Goal: Find specific fact: Find specific page/section

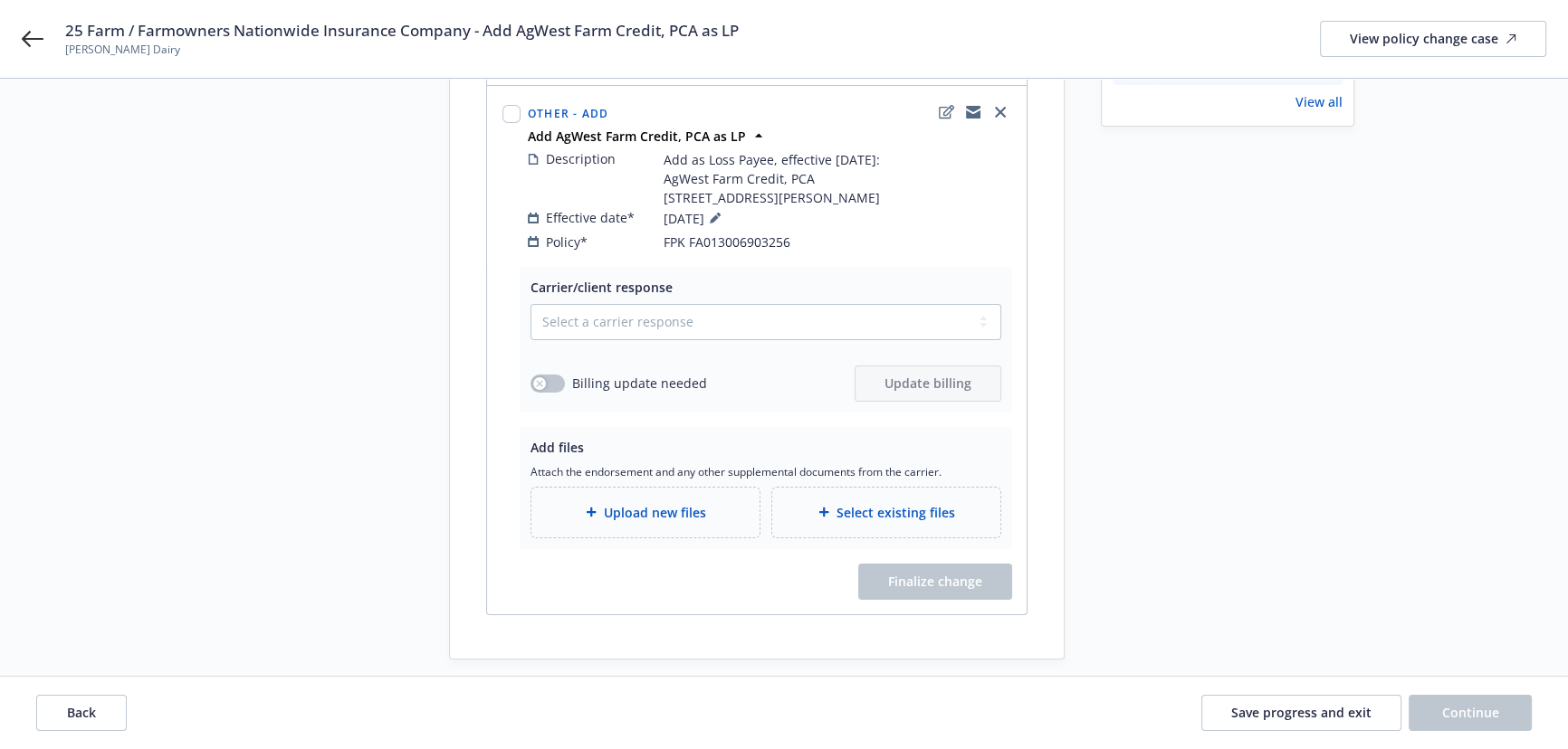
scroll to position [251, 0]
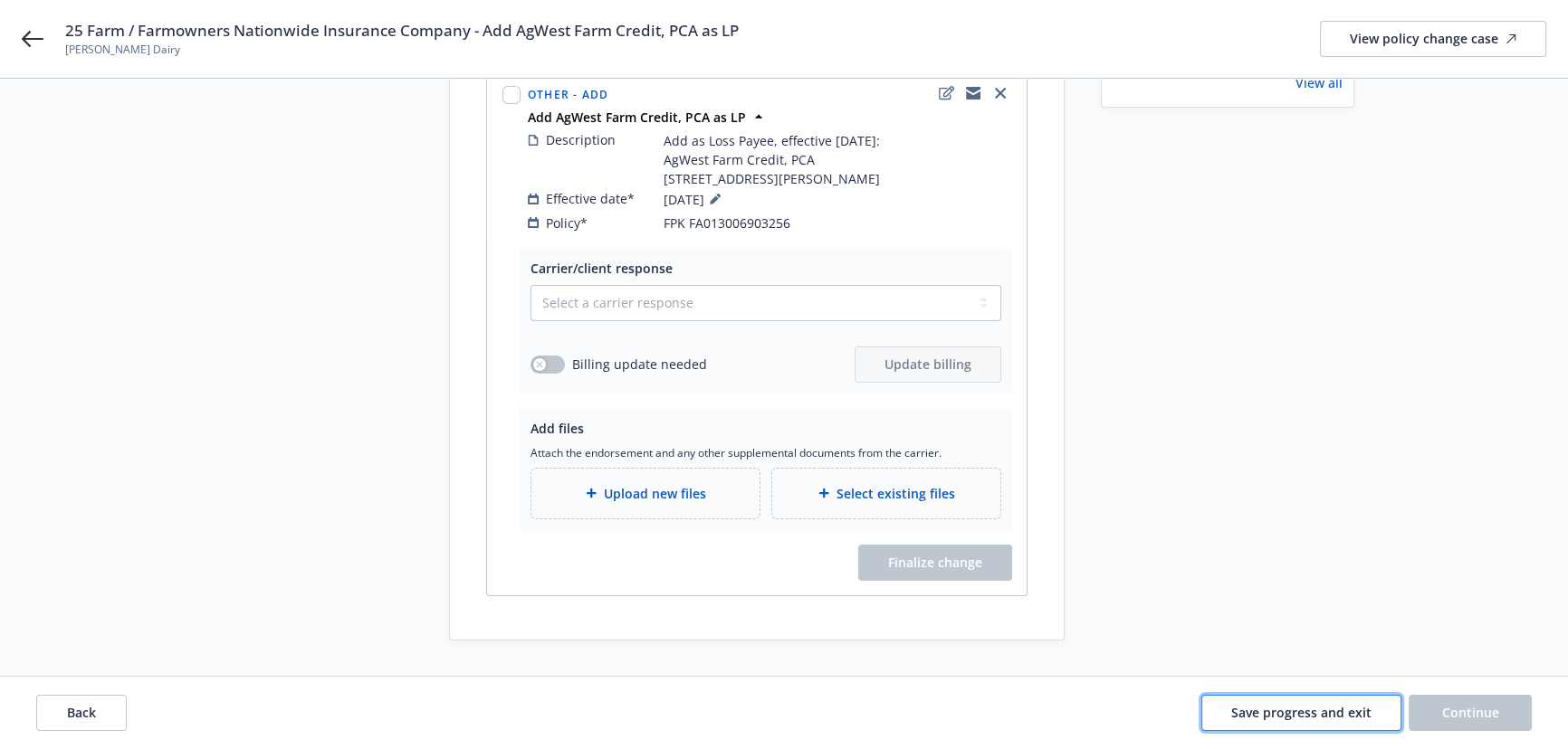
click at [1316, 711] on span "Save progress and exit" at bounding box center [1302, 713] width 140 height 17
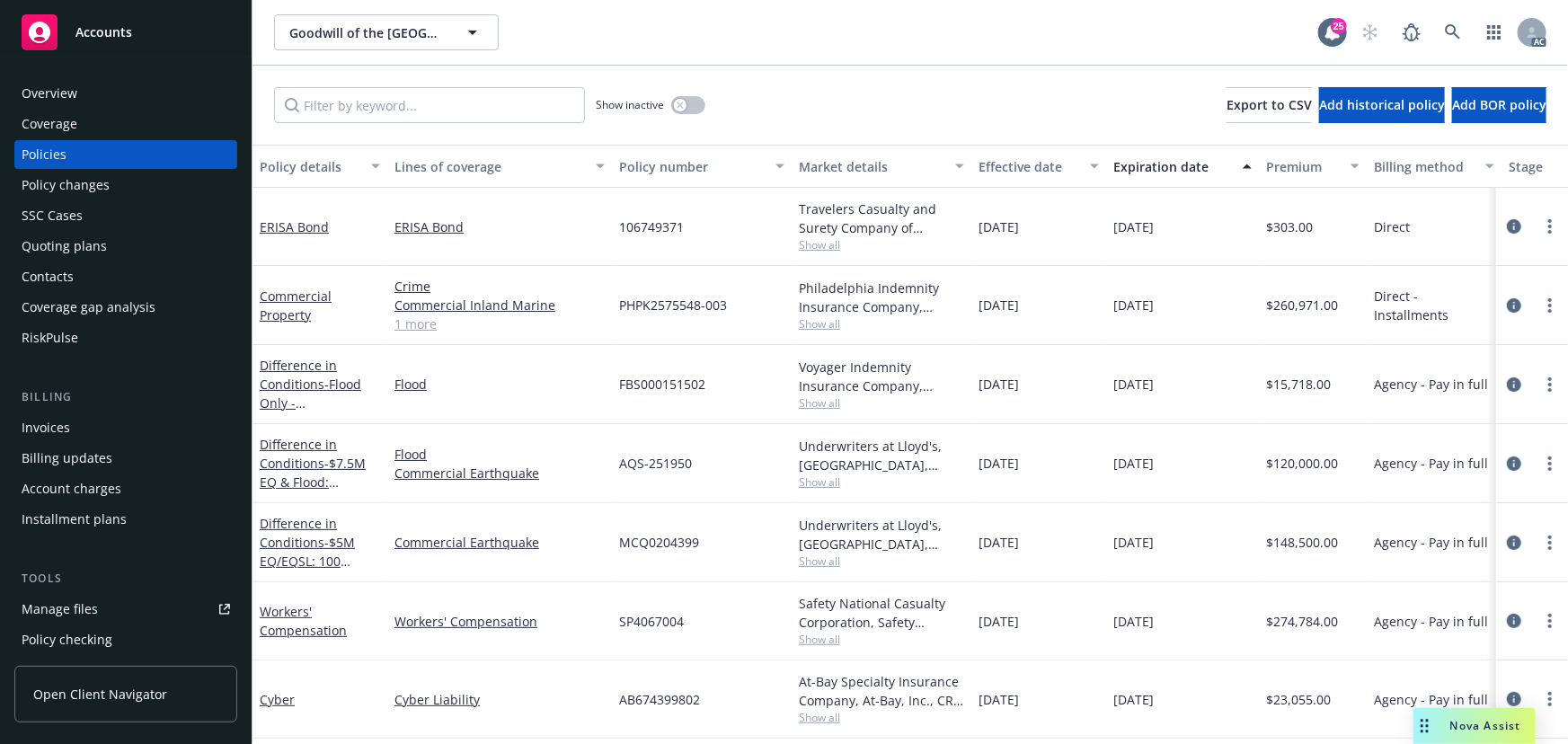
click at [74, 174] on div "Policy changes" at bounding box center [65, 186] width 88 height 29
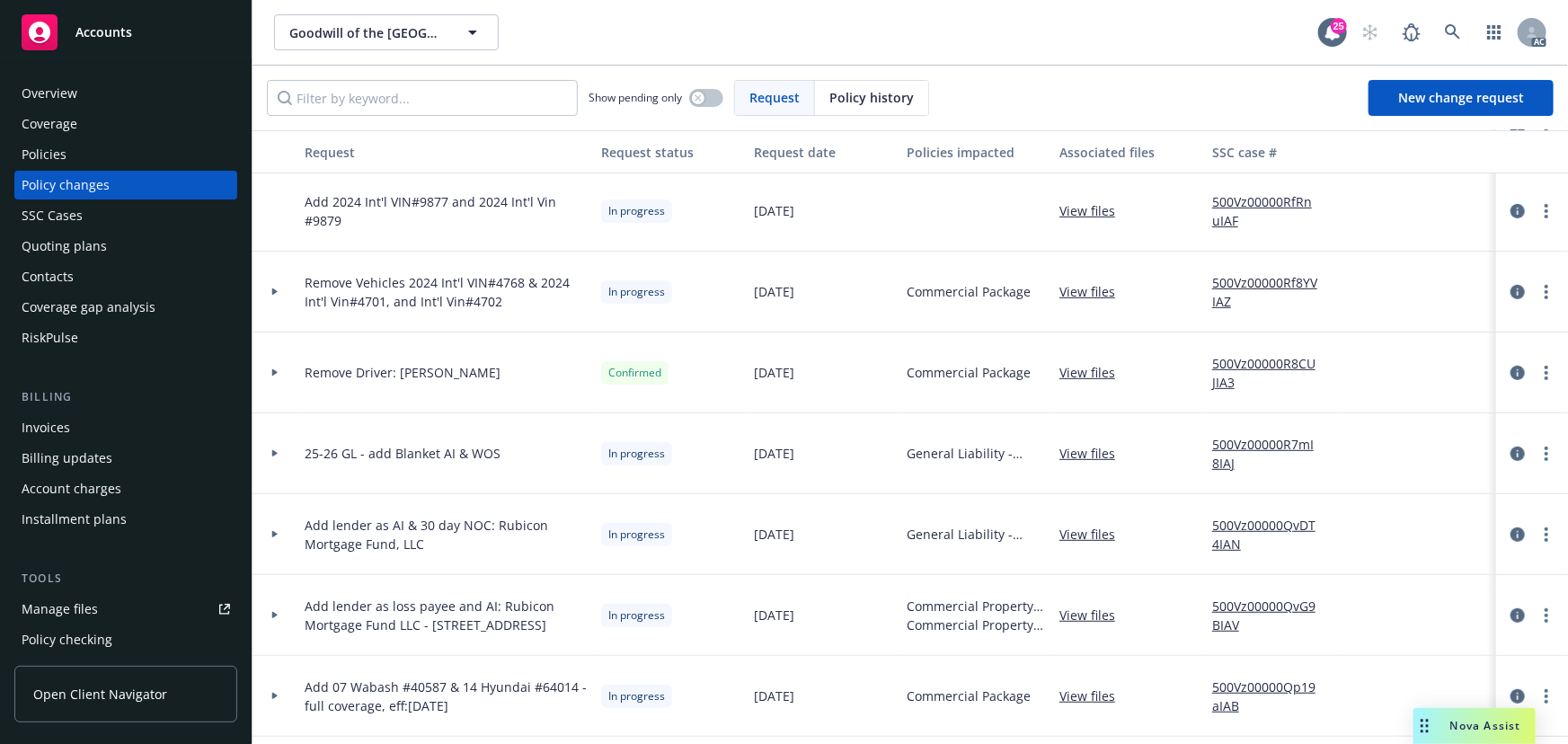
click at [279, 532] on div at bounding box center [275, 534] width 31 height 6
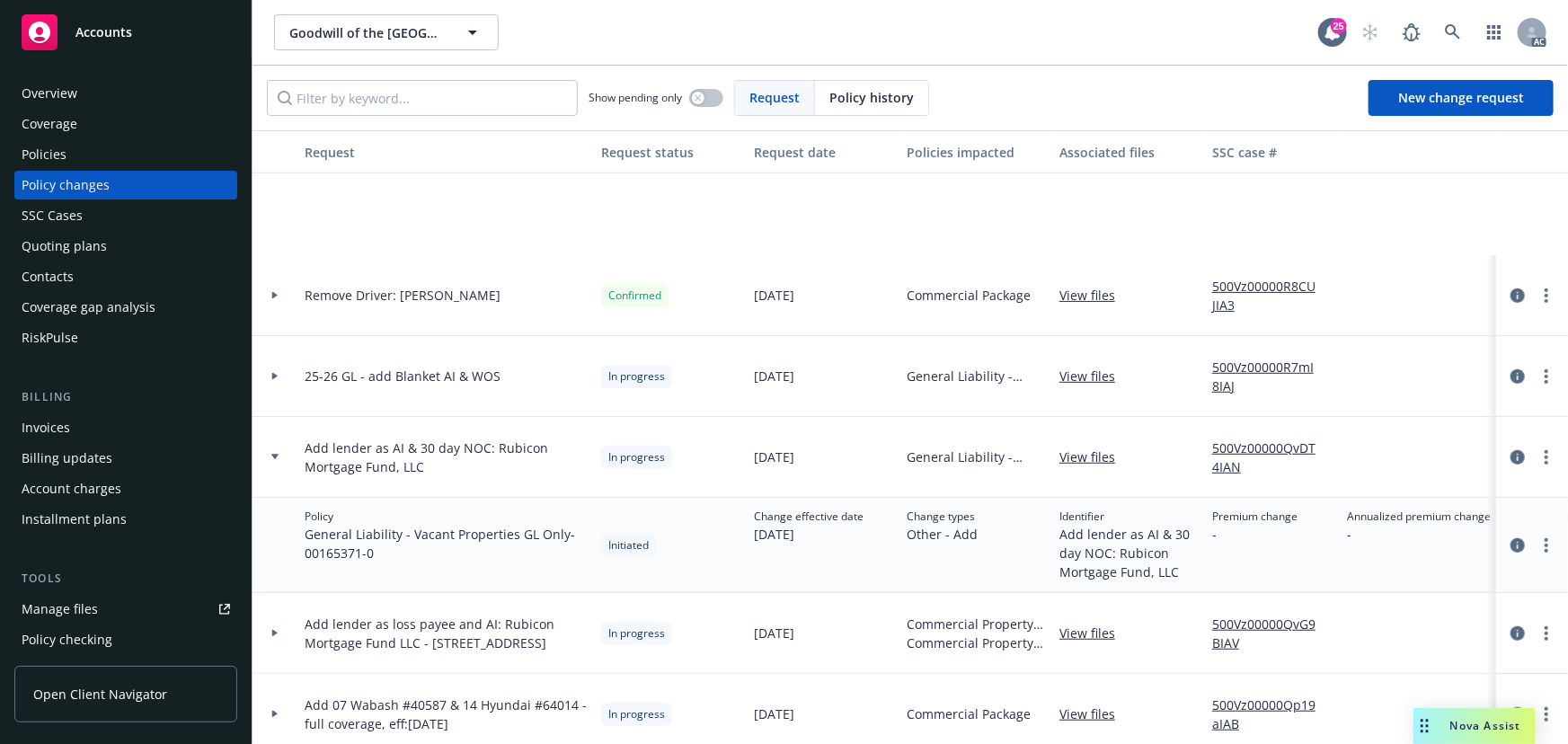
scroll to position [572, 0]
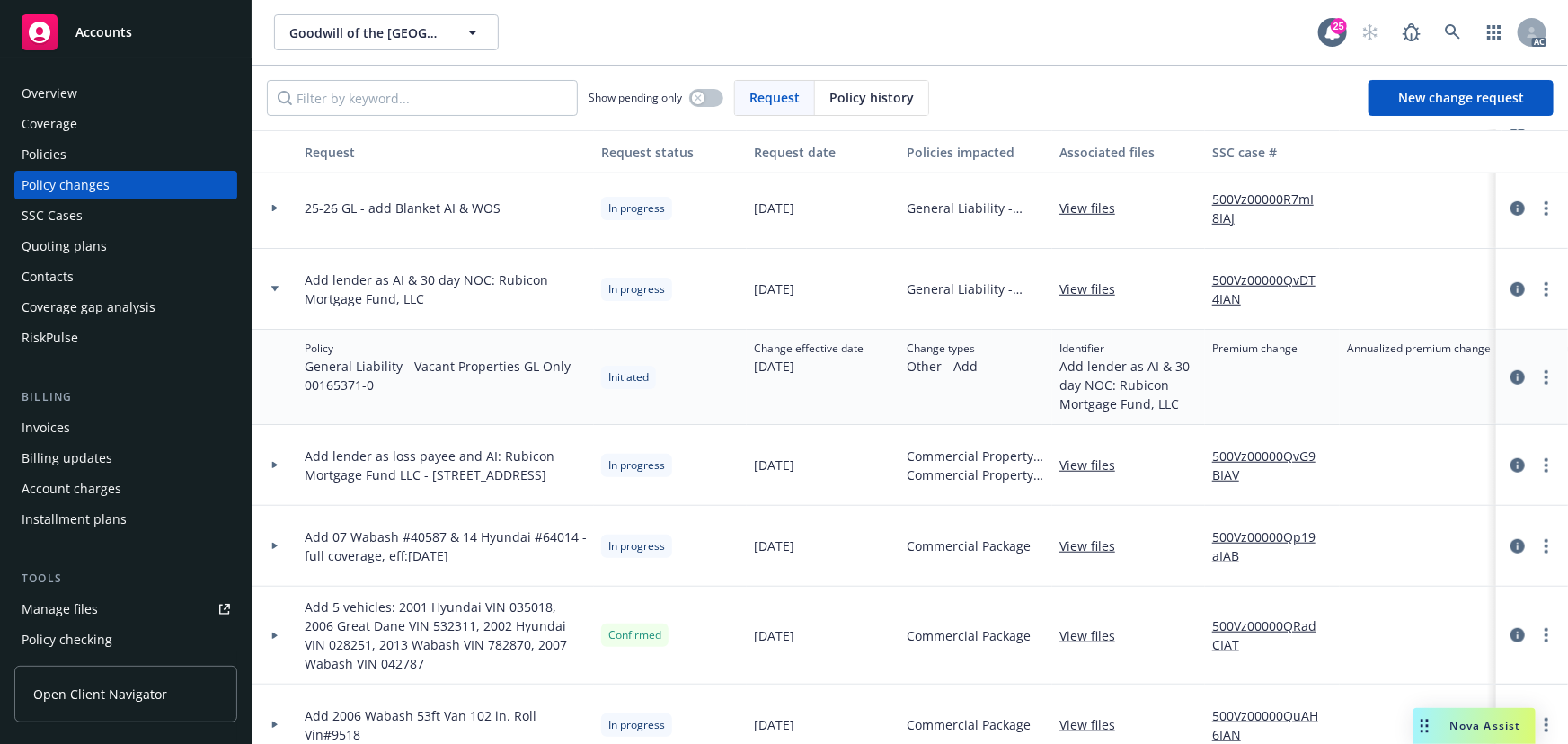
click at [280, 288] on div at bounding box center [275, 289] width 31 height 6
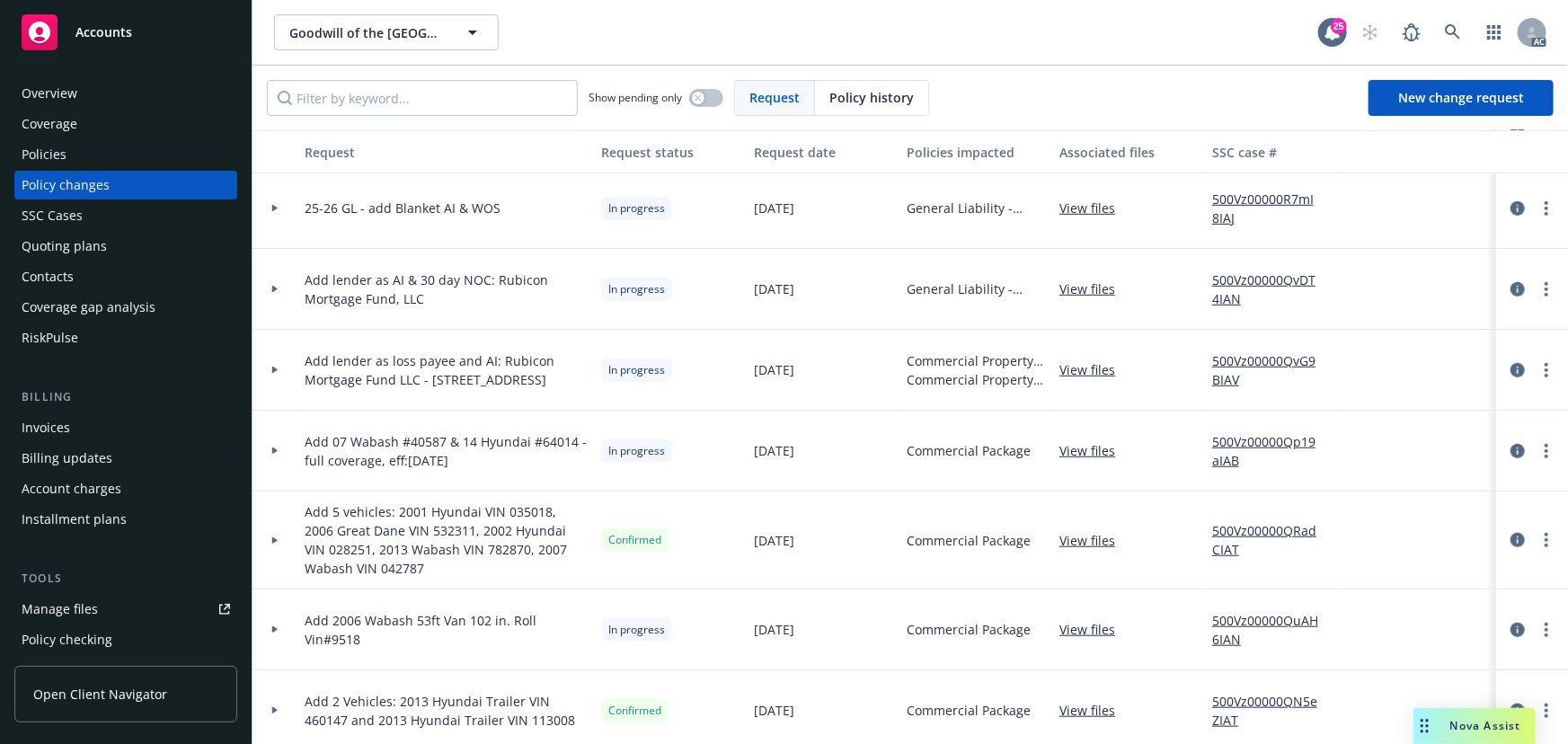
scroll to position [653, 0]
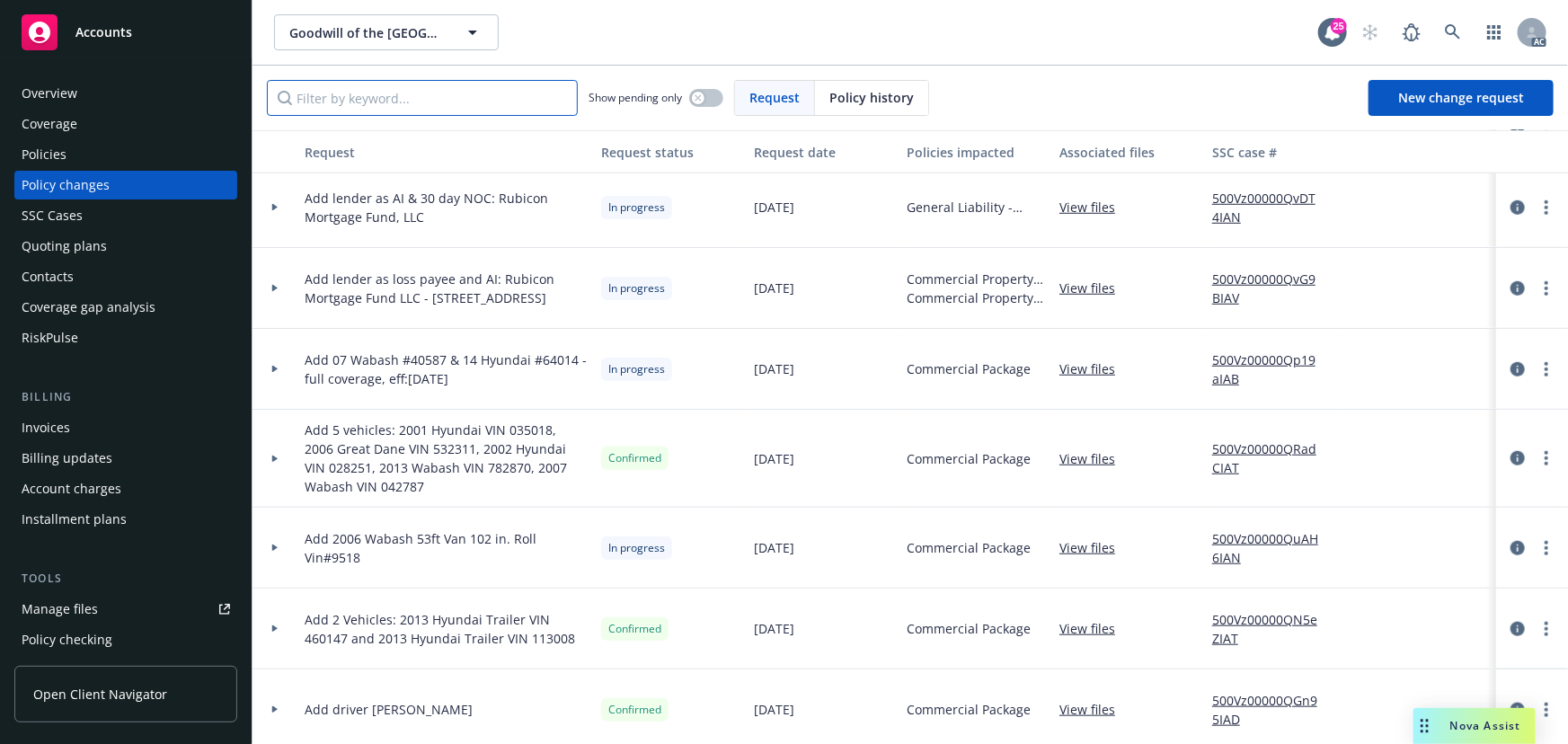
click at [370, 99] on input "Filter by keyword..." at bounding box center [423, 98] width 311 height 36
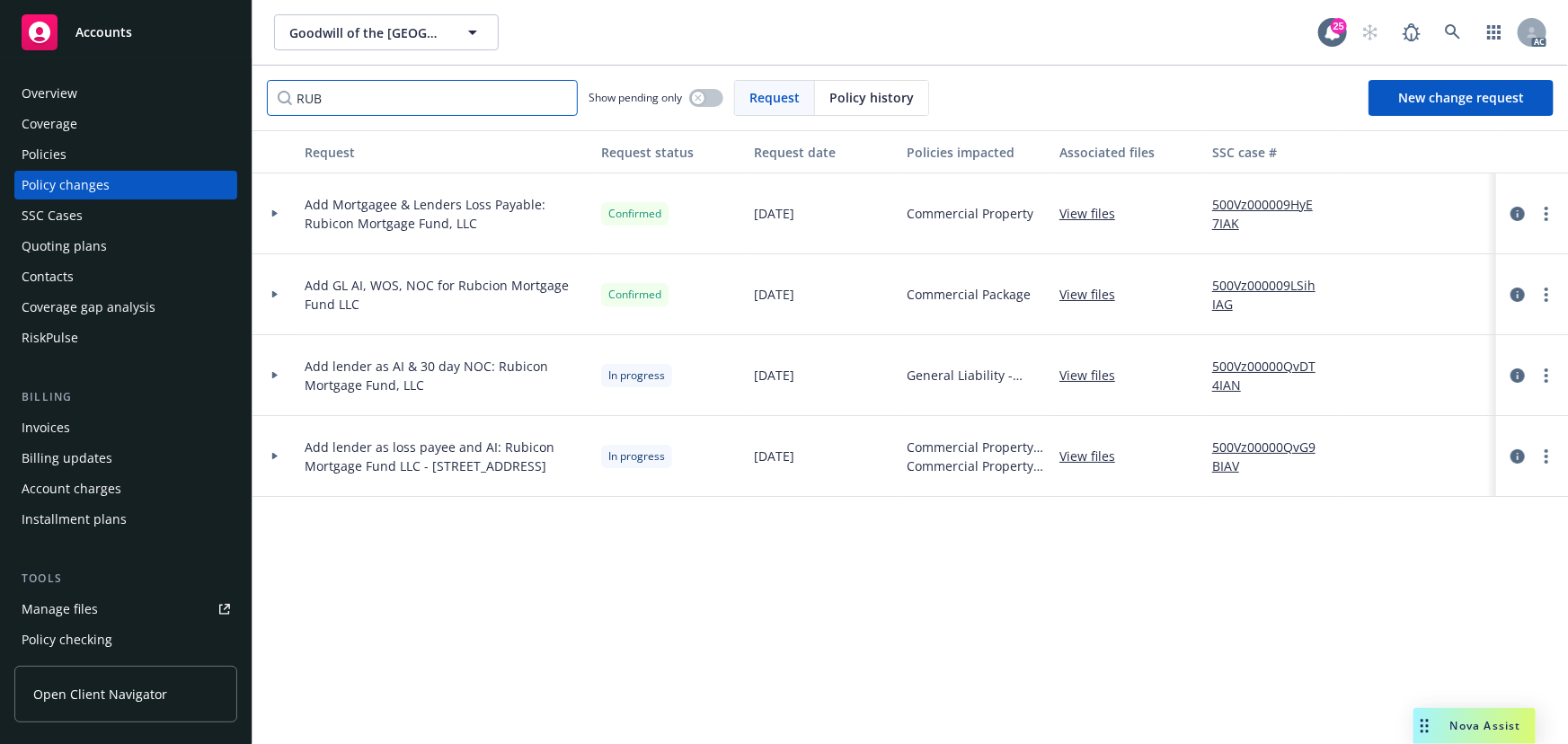
scroll to position [0, 0]
type input "RUB"
click at [284, 376] on div at bounding box center [275, 375] width 31 height 6
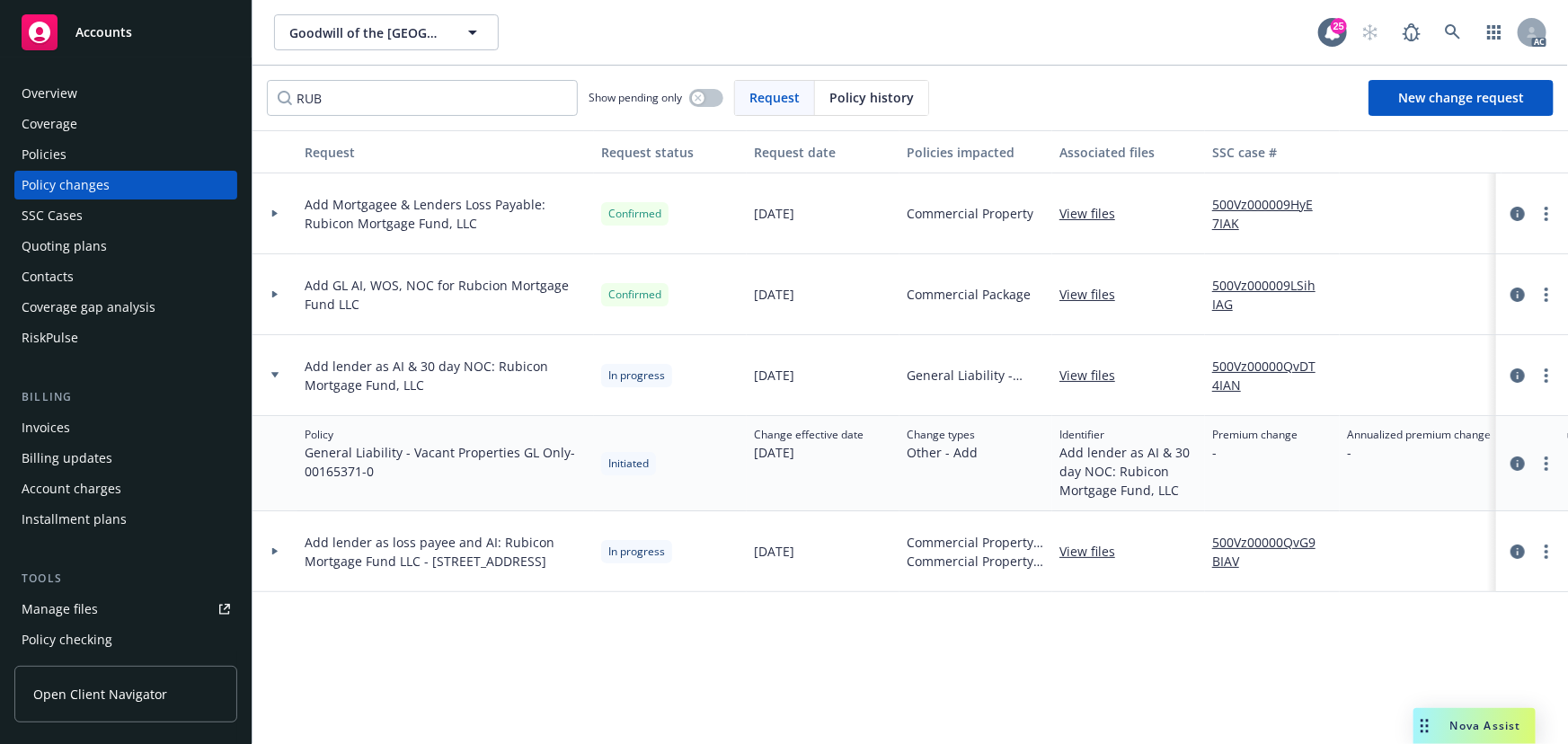
click at [284, 376] on div at bounding box center [275, 375] width 31 height 6
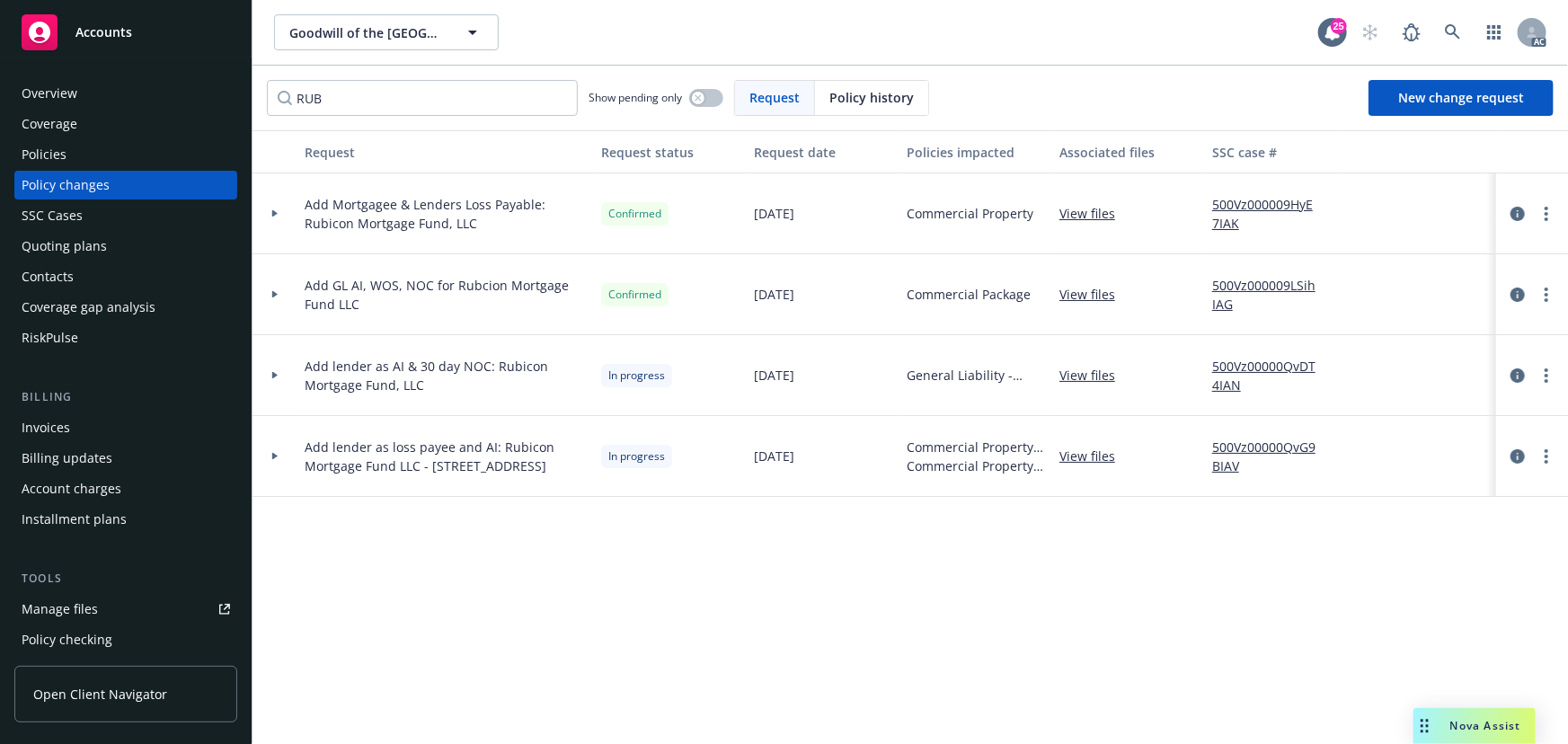
click at [290, 461] on div at bounding box center [275, 456] width 45 height 81
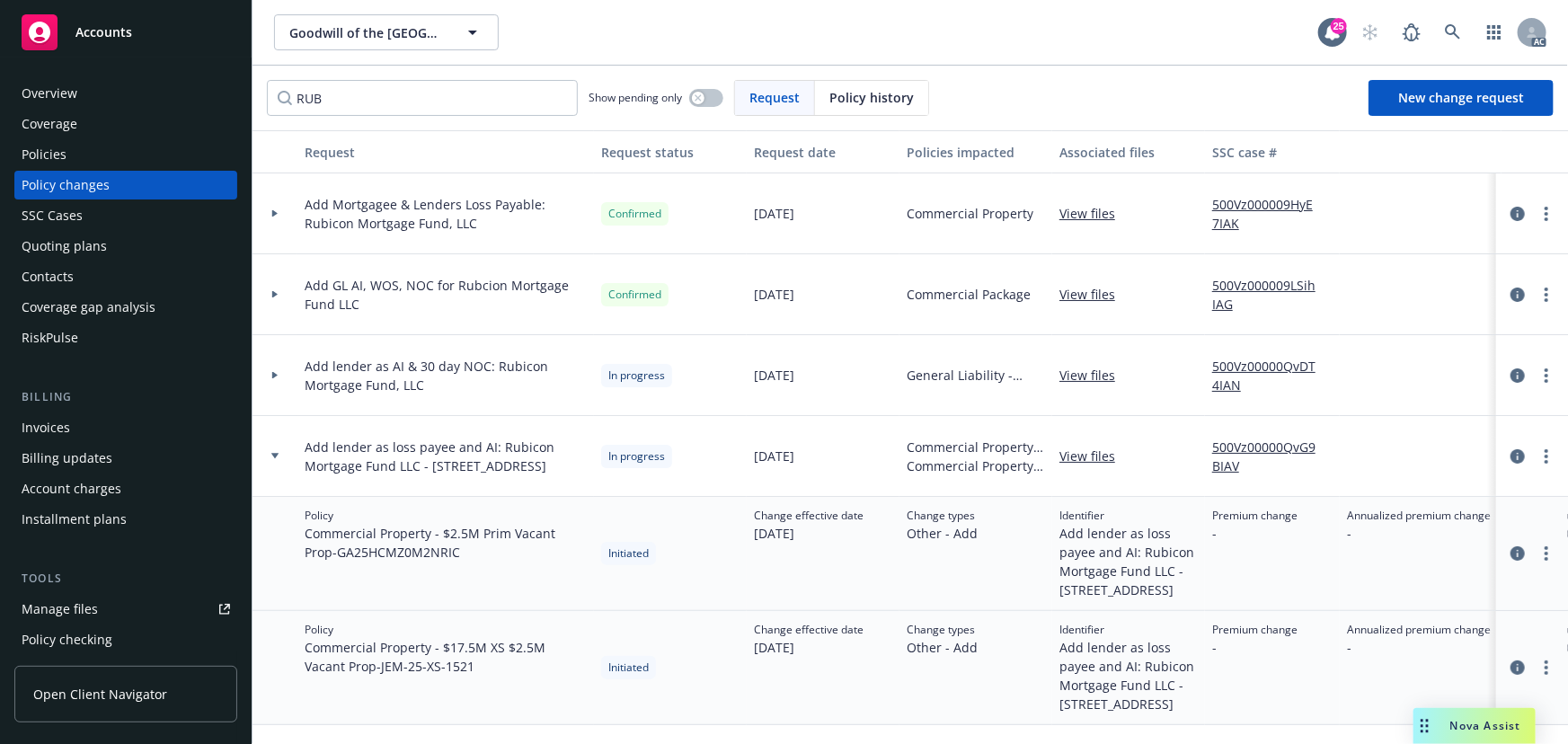
click at [74, 164] on div "Policies" at bounding box center [126, 155] width 208 height 29
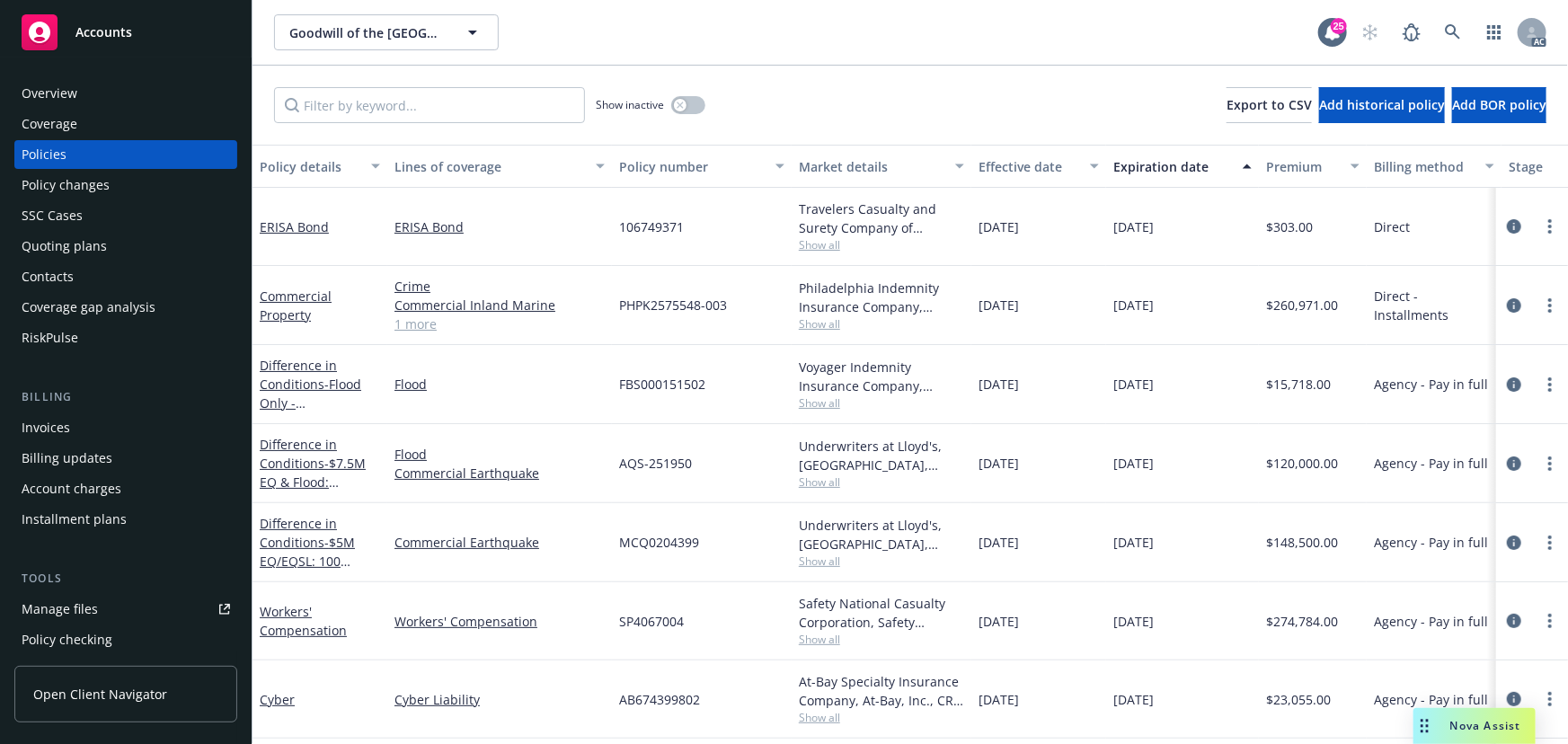
click at [335, 103] on input "Filter by keyword..." at bounding box center [430, 105] width 311 height 36
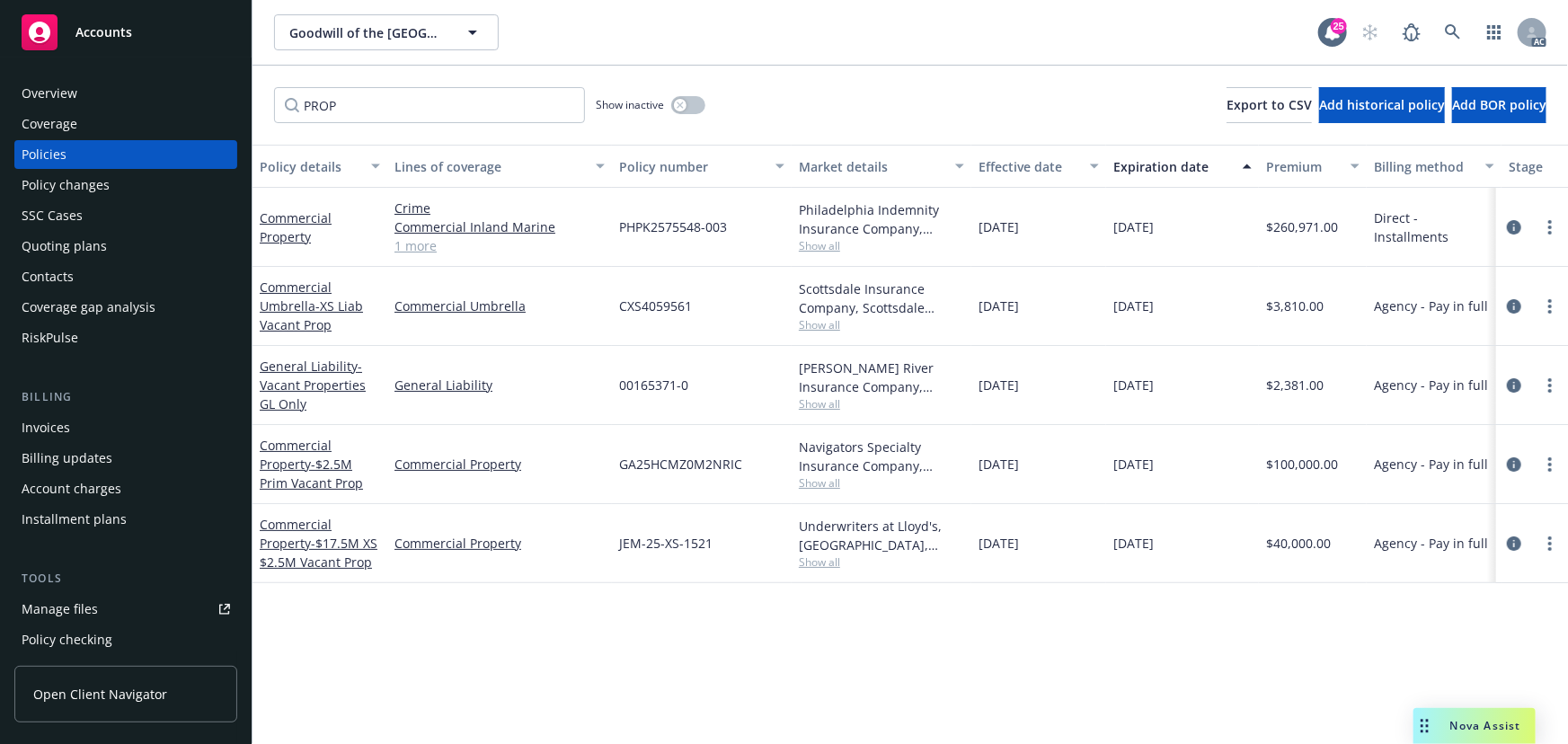
type input "PROP"
drag, startPoint x: 618, startPoint y: 463, endPoint x: 755, endPoint y: 469, distance: 137.1
click at [755, 469] on div "GA25HCMZ0M2NRIC" at bounding box center [701, 464] width 180 height 79
copy span "GA25HCMZ0M2NRIC"
